Goal: Task Accomplishment & Management: Manage account settings

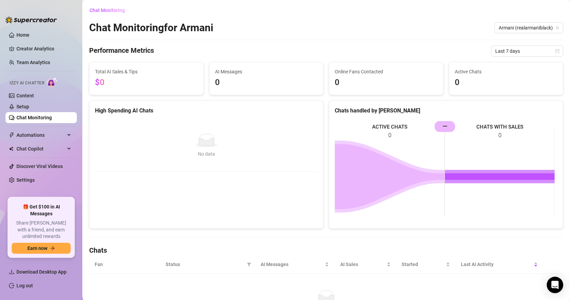
click at [359, 31] on div "Chat Monitoring for Armani Armani (realarmaniblack)" at bounding box center [326, 27] width 474 height 13
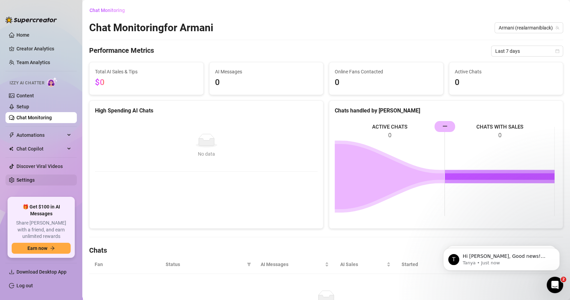
click at [24, 177] on link "Settings" at bounding box center [25, 179] width 18 height 5
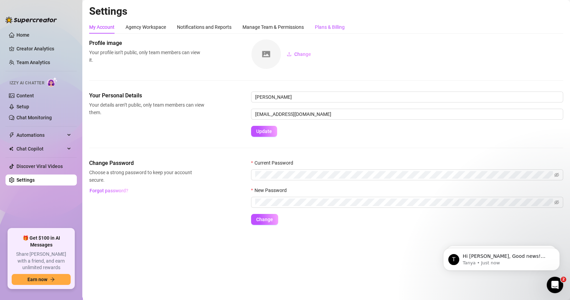
click at [325, 23] on div "Plans & Billing" at bounding box center [330, 27] width 30 height 8
